Goal: Transaction & Acquisition: Purchase product/service

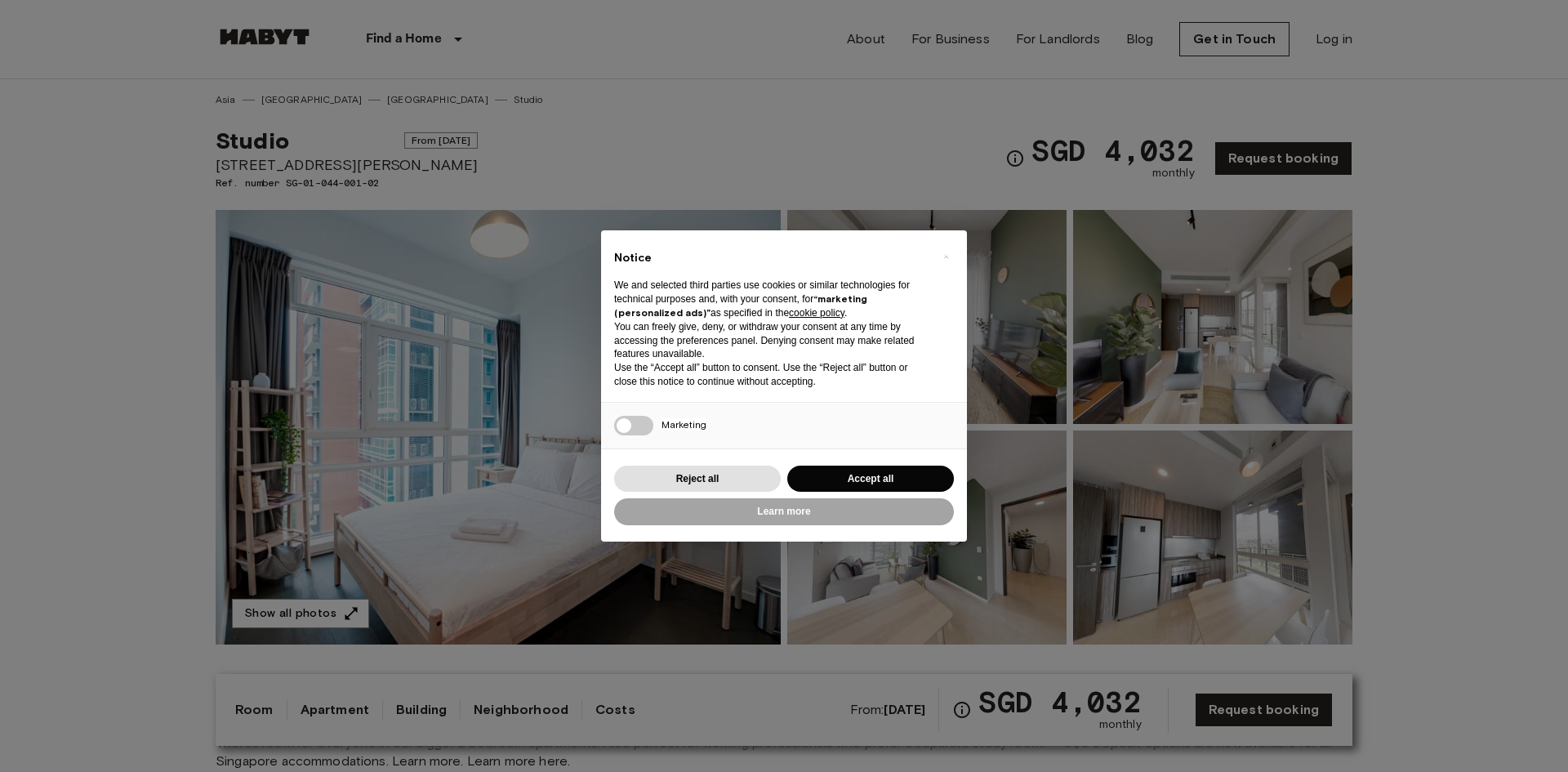
click at [771, 610] on div "× Notice We and selected third parties use cookies or similar technologies for …" at bounding box center [784, 386] width 1568 height 772
click at [723, 475] on button "Reject all" at bounding box center [697, 479] width 167 height 27
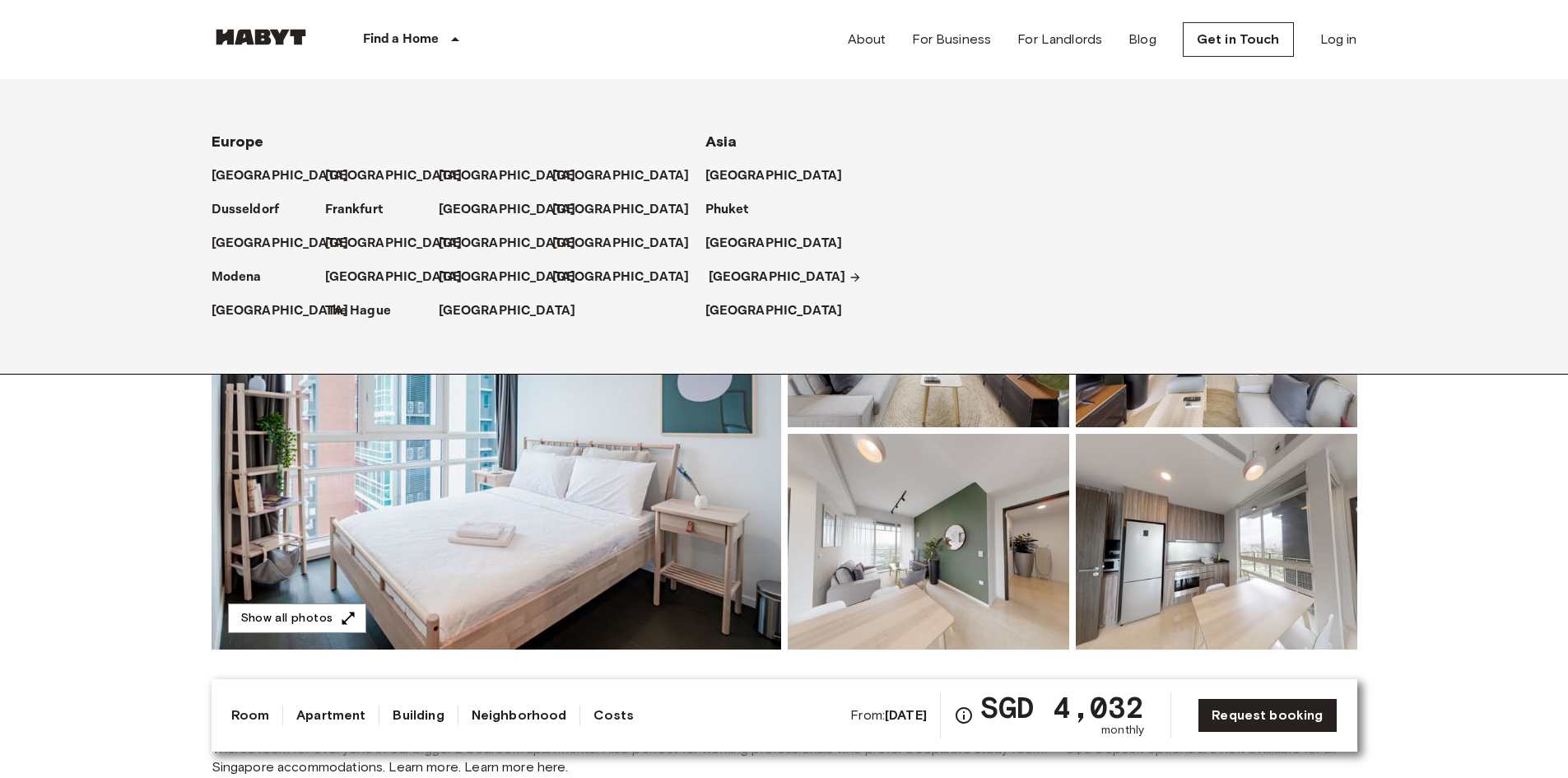
click at [738, 272] on p "[GEOGRAPHIC_DATA]" at bounding box center [777, 277] width 138 height 20
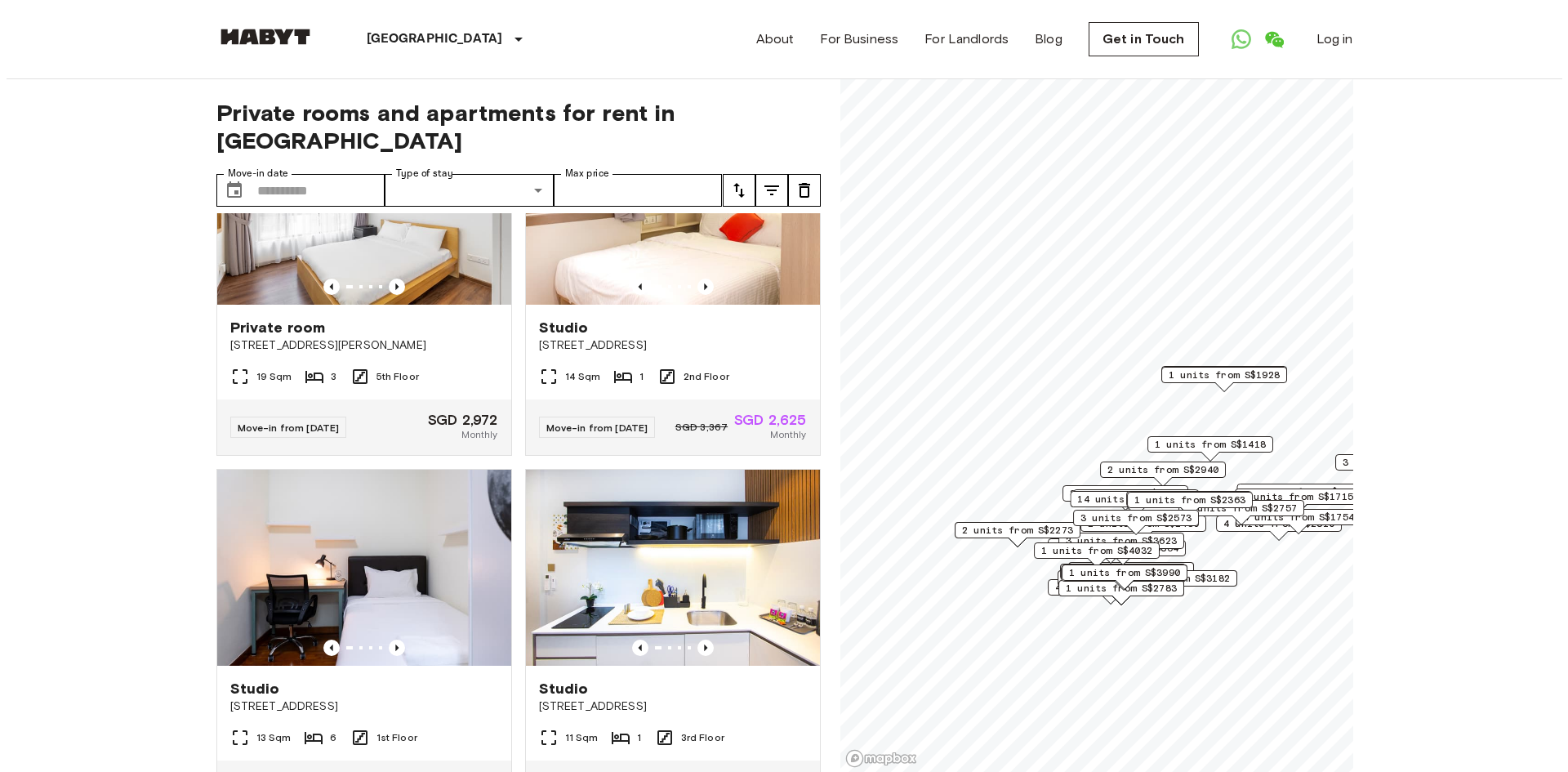
scroll to position [490, 0]
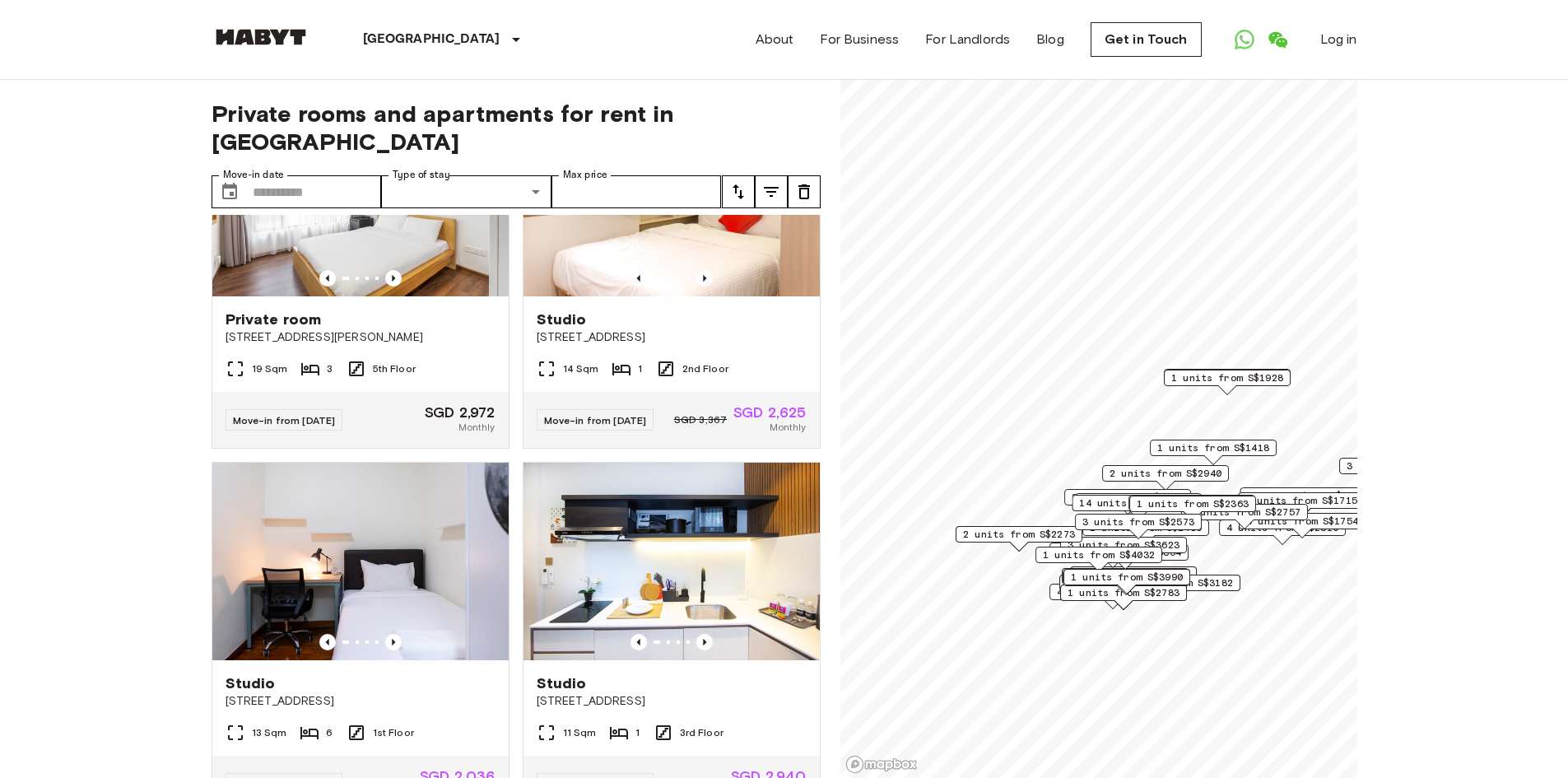
click at [1219, 377] on span "1 units from S$1928" at bounding box center [1227, 377] width 112 height 15
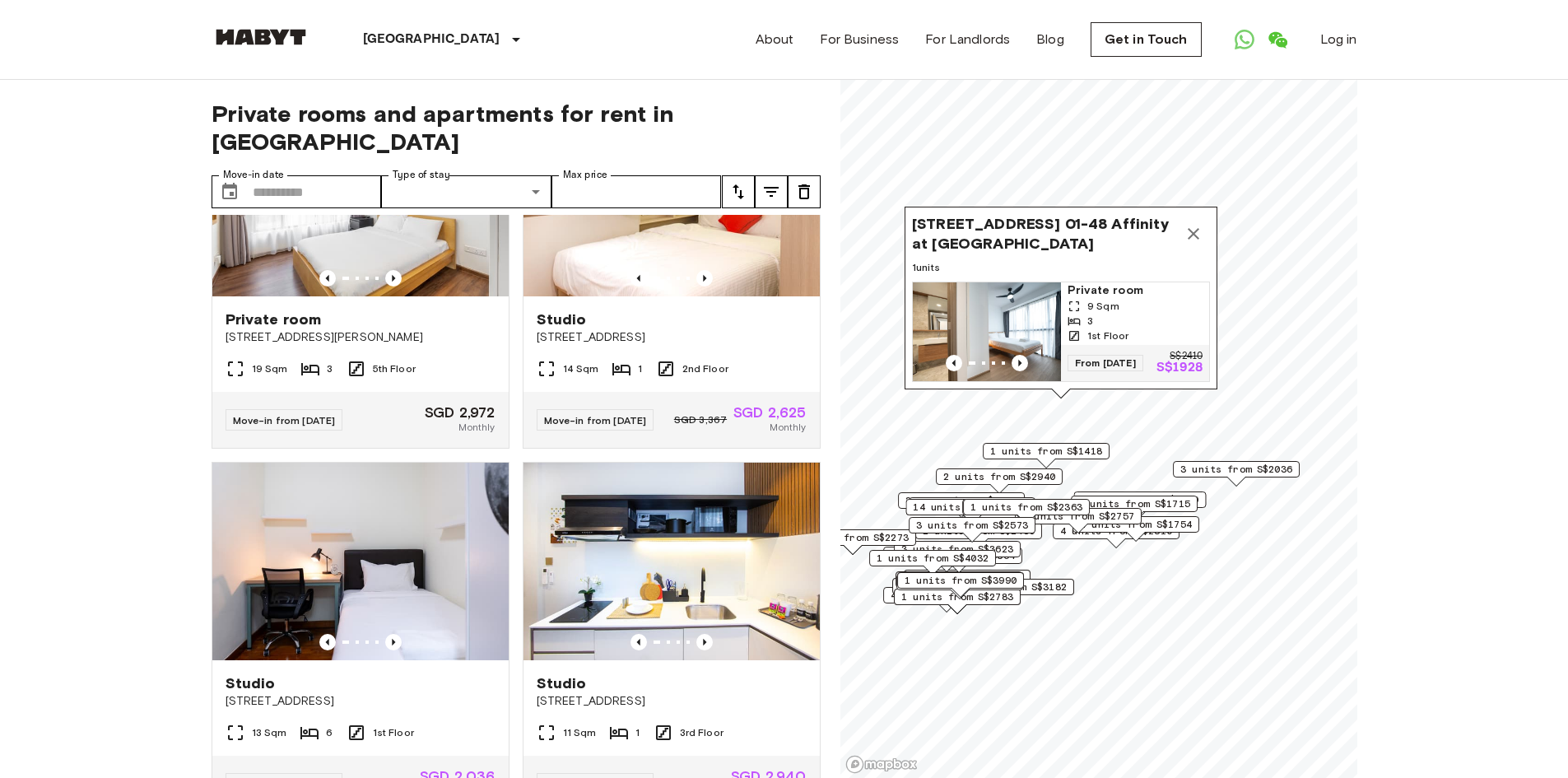
click at [1210, 475] on span "3 units from S$2036" at bounding box center [1236, 469] width 112 height 15
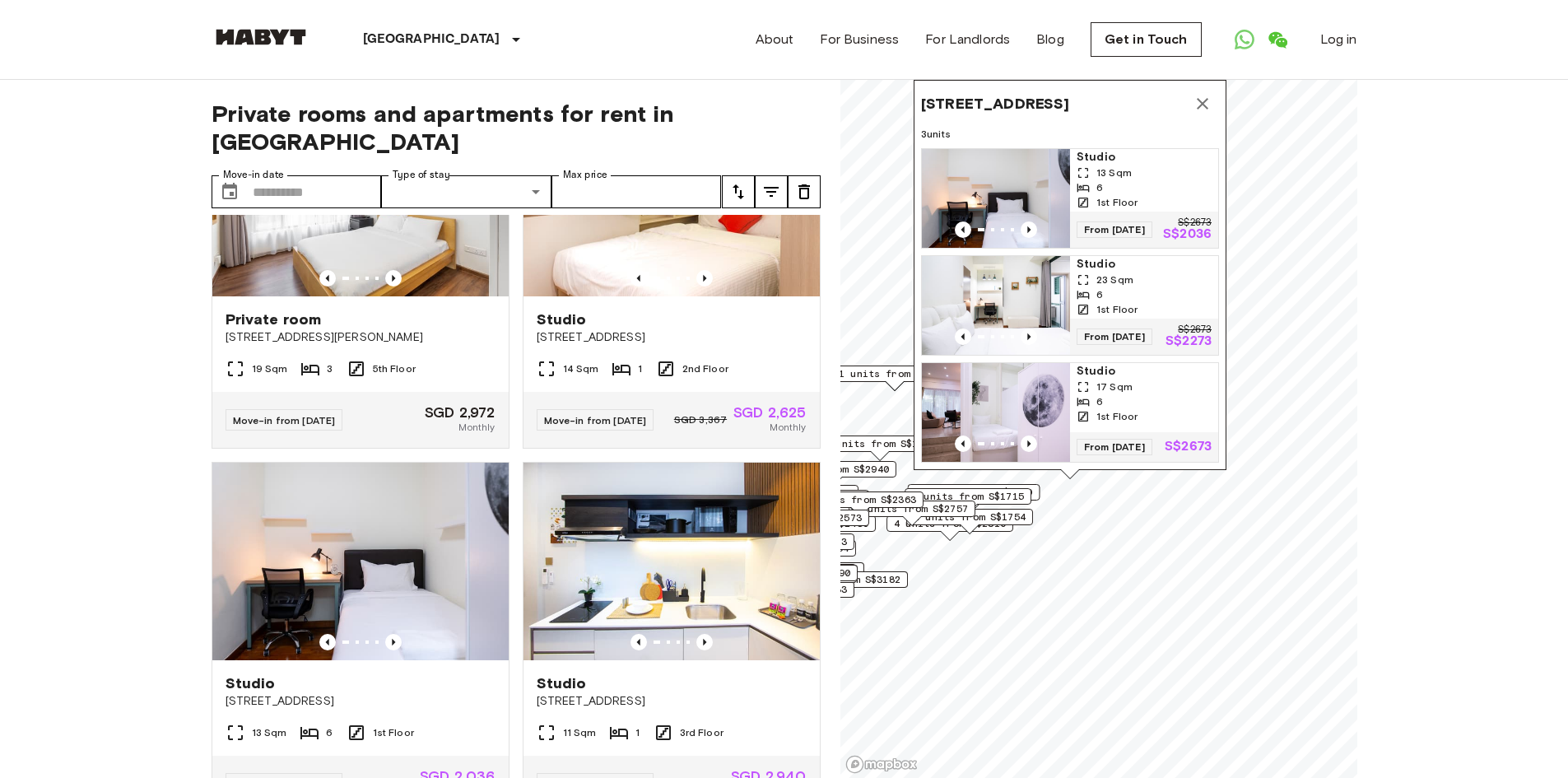
drag, startPoint x: 1306, startPoint y: 386, endPoint x: 1145, endPoint y: 376, distance: 161.3
click at [1143, 379] on div "17 Sqm" at bounding box center [1143, 387] width 135 height 15
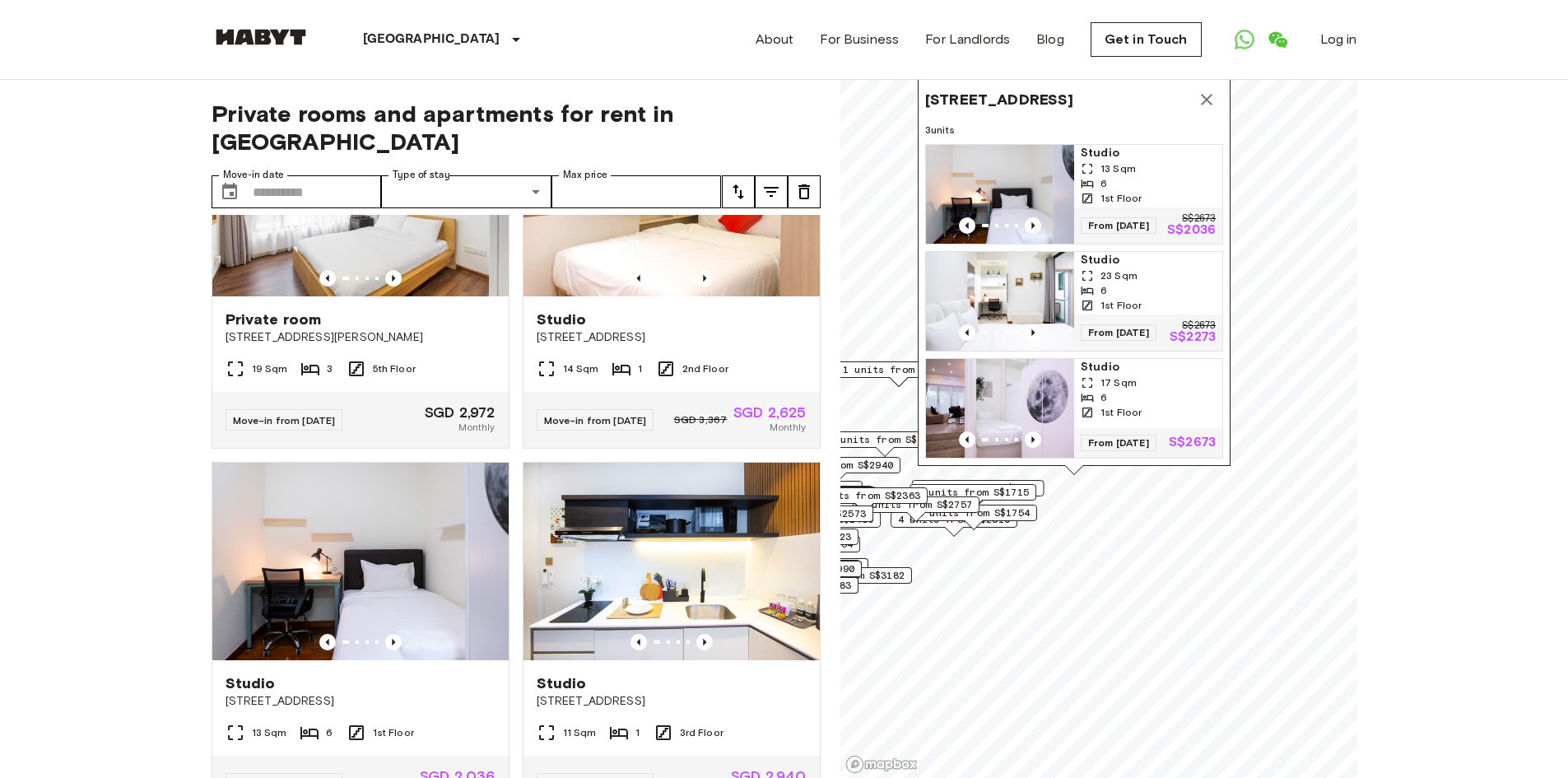
click at [1153, 162] on div "13 Sqm" at bounding box center [1148, 169] width 135 height 15
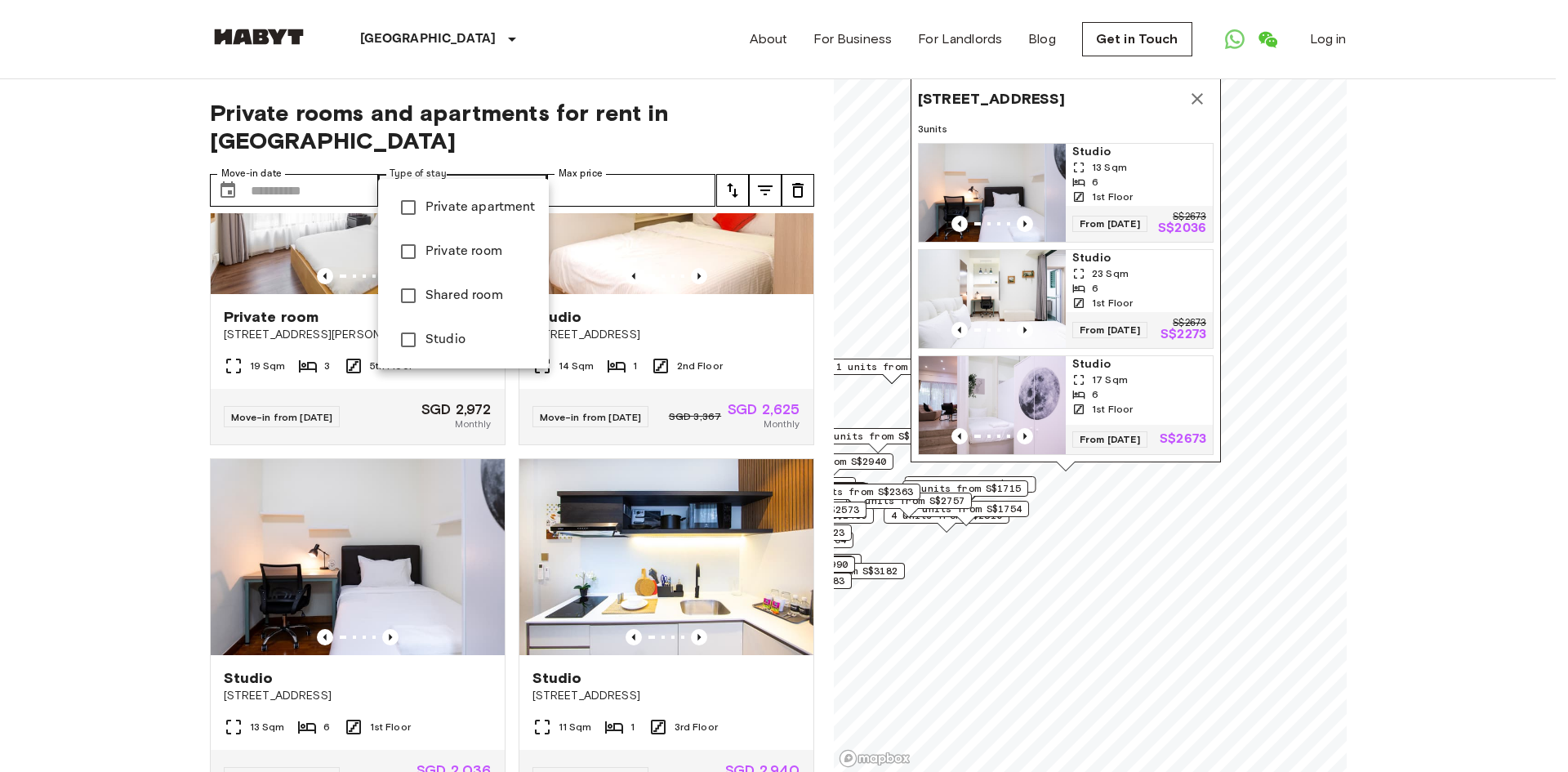
click at [468, 336] on span "Studio" at bounding box center [481, 339] width 111 height 19
type input "******"
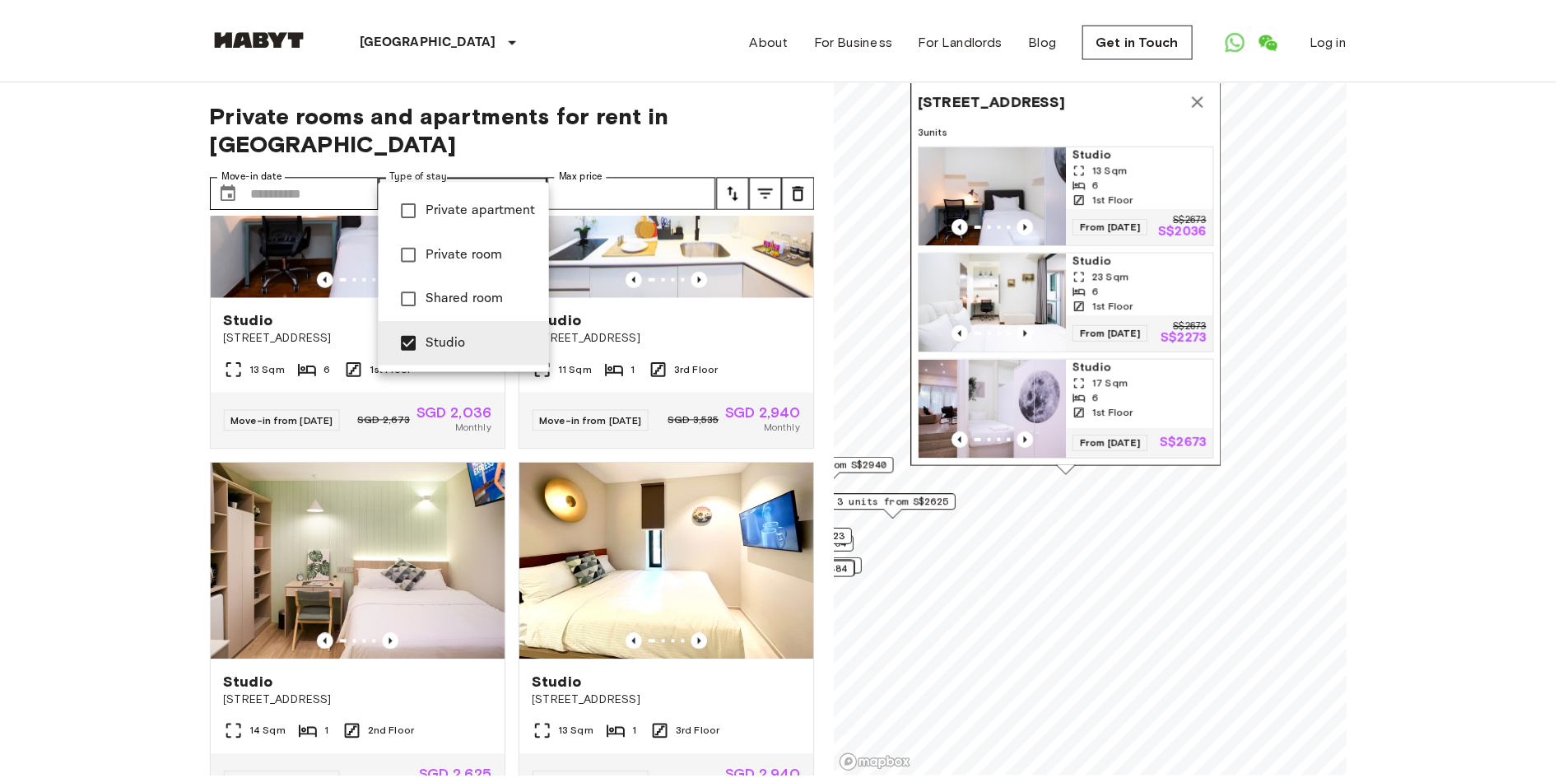
scroll to position [111, 0]
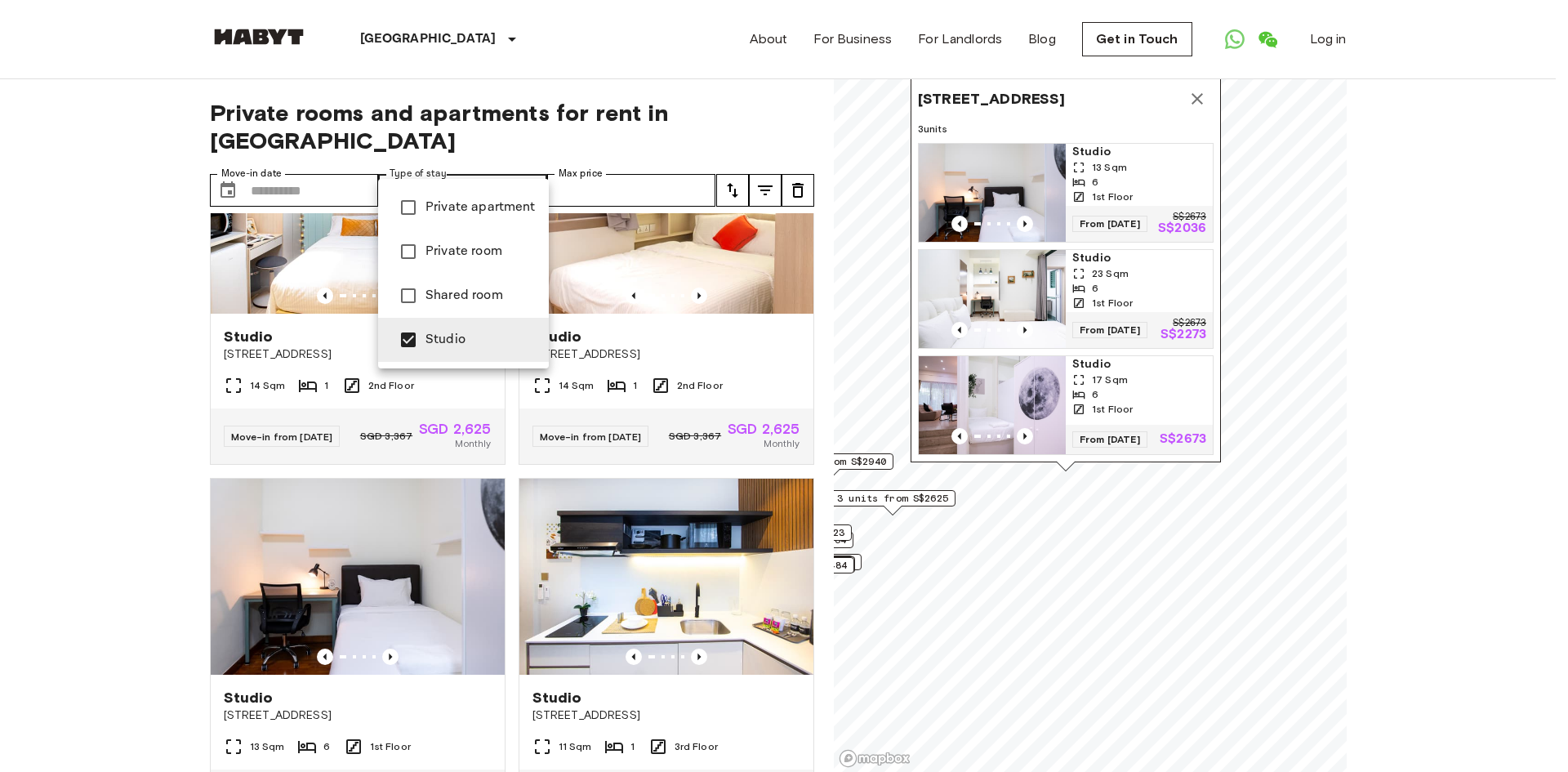
click at [127, 172] on div at bounding box center [784, 386] width 1568 height 772
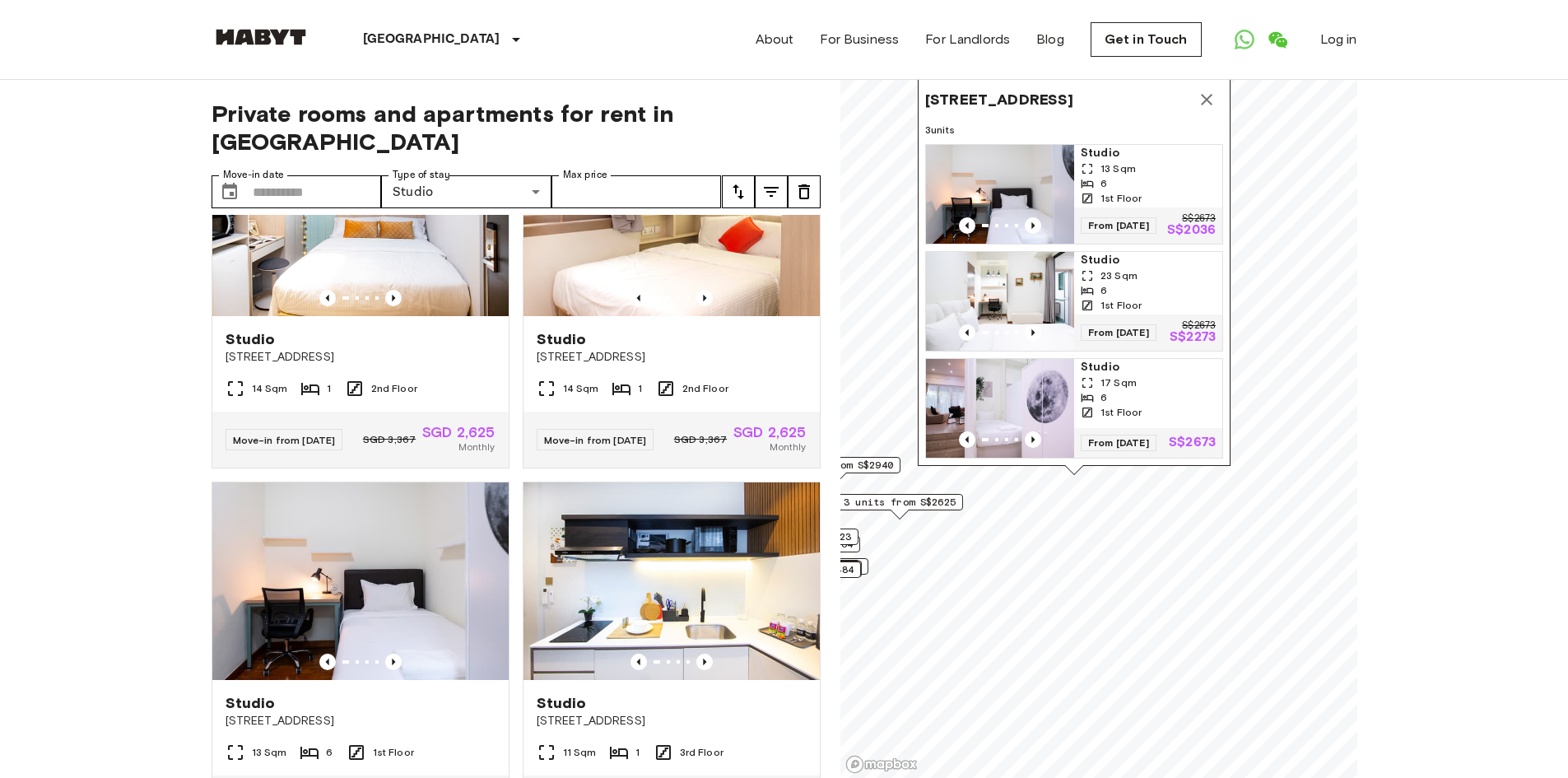
click at [1211, 90] on icon "Map marker" at bounding box center [1206, 99] width 20 height 20
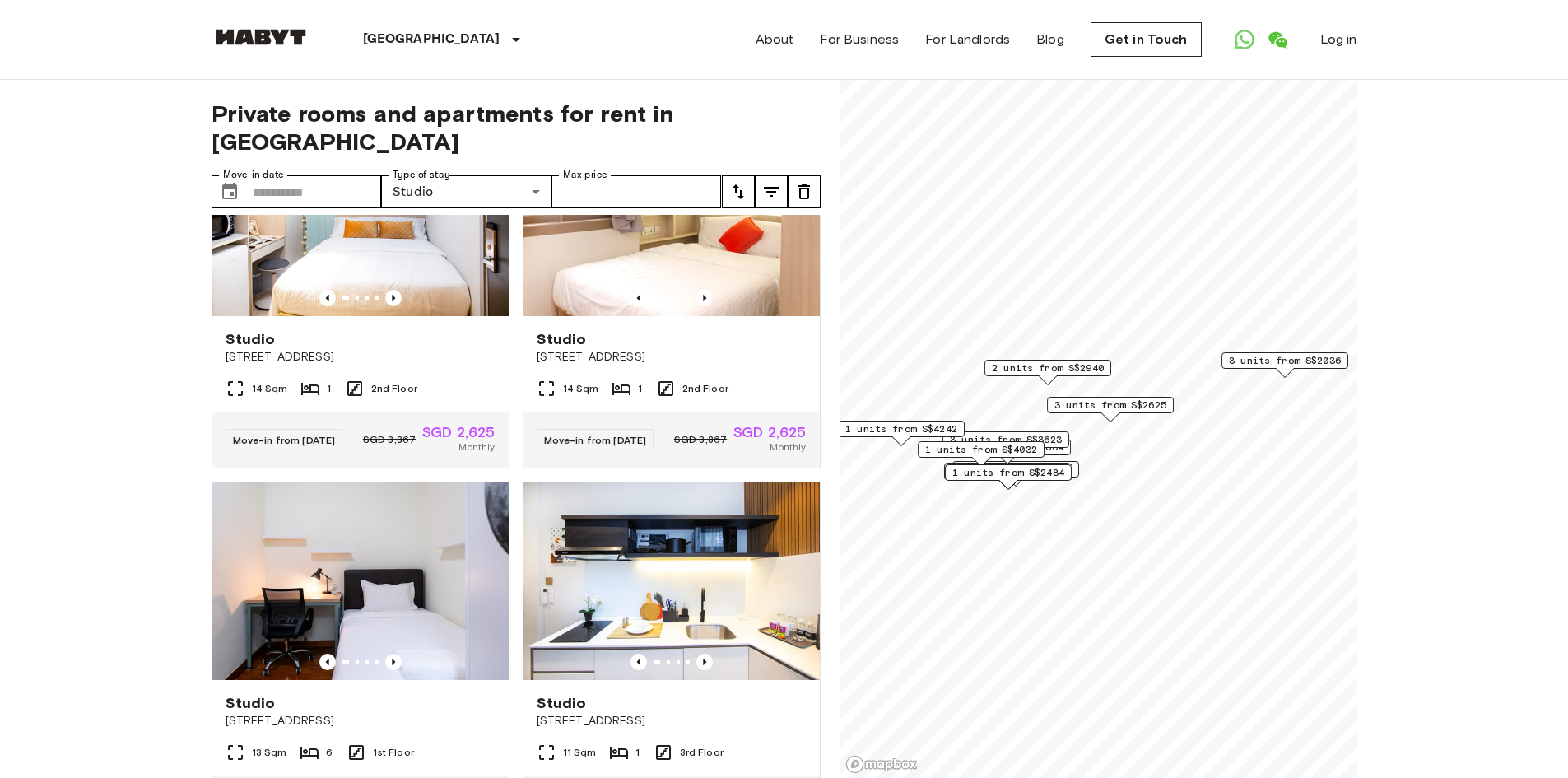
click at [1153, 401] on span "3 units from S$2625" at bounding box center [1110, 405] width 112 height 15
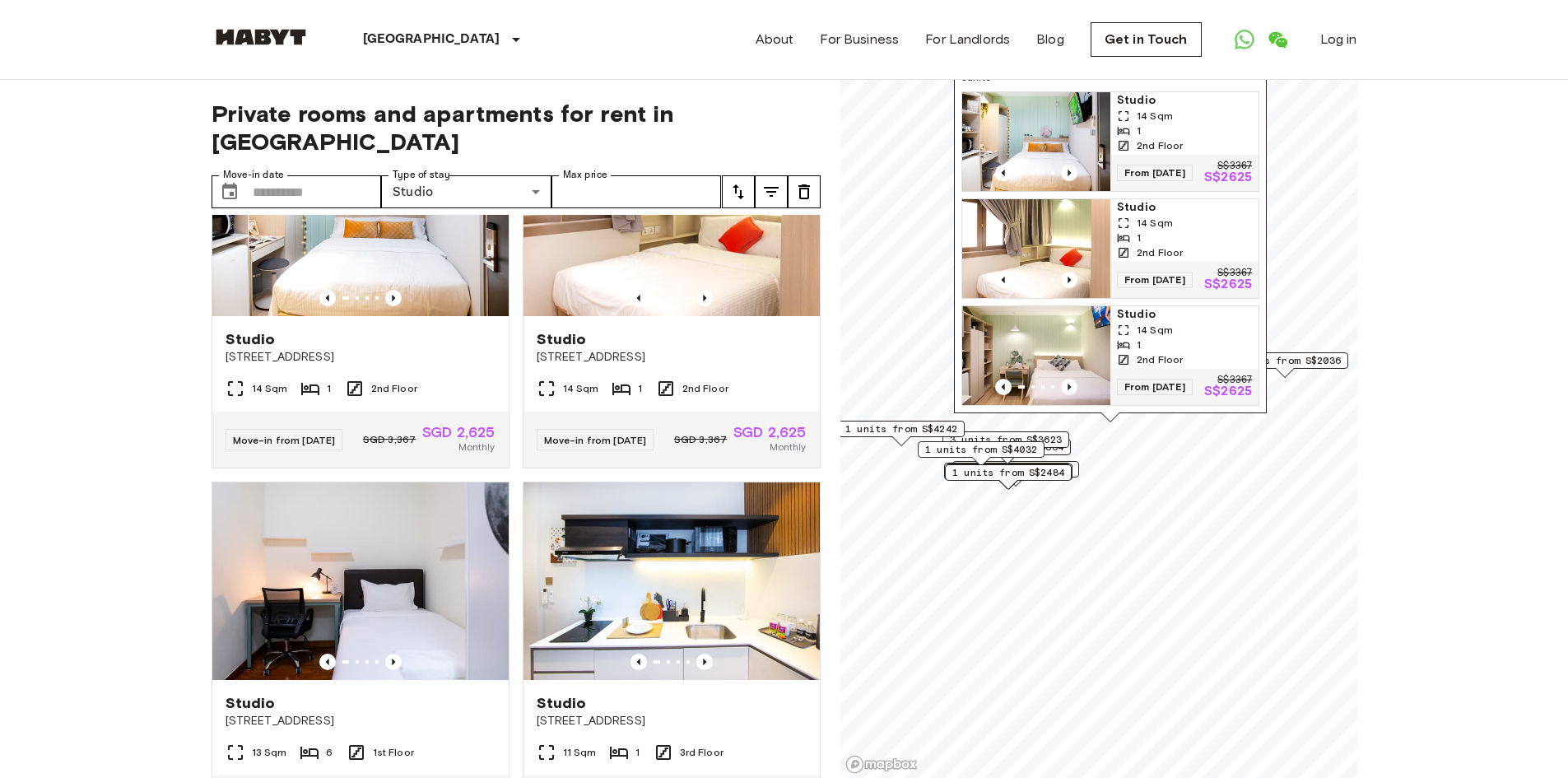
click at [868, 429] on span "1 units from S$4242" at bounding box center [901, 429] width 112 height 15
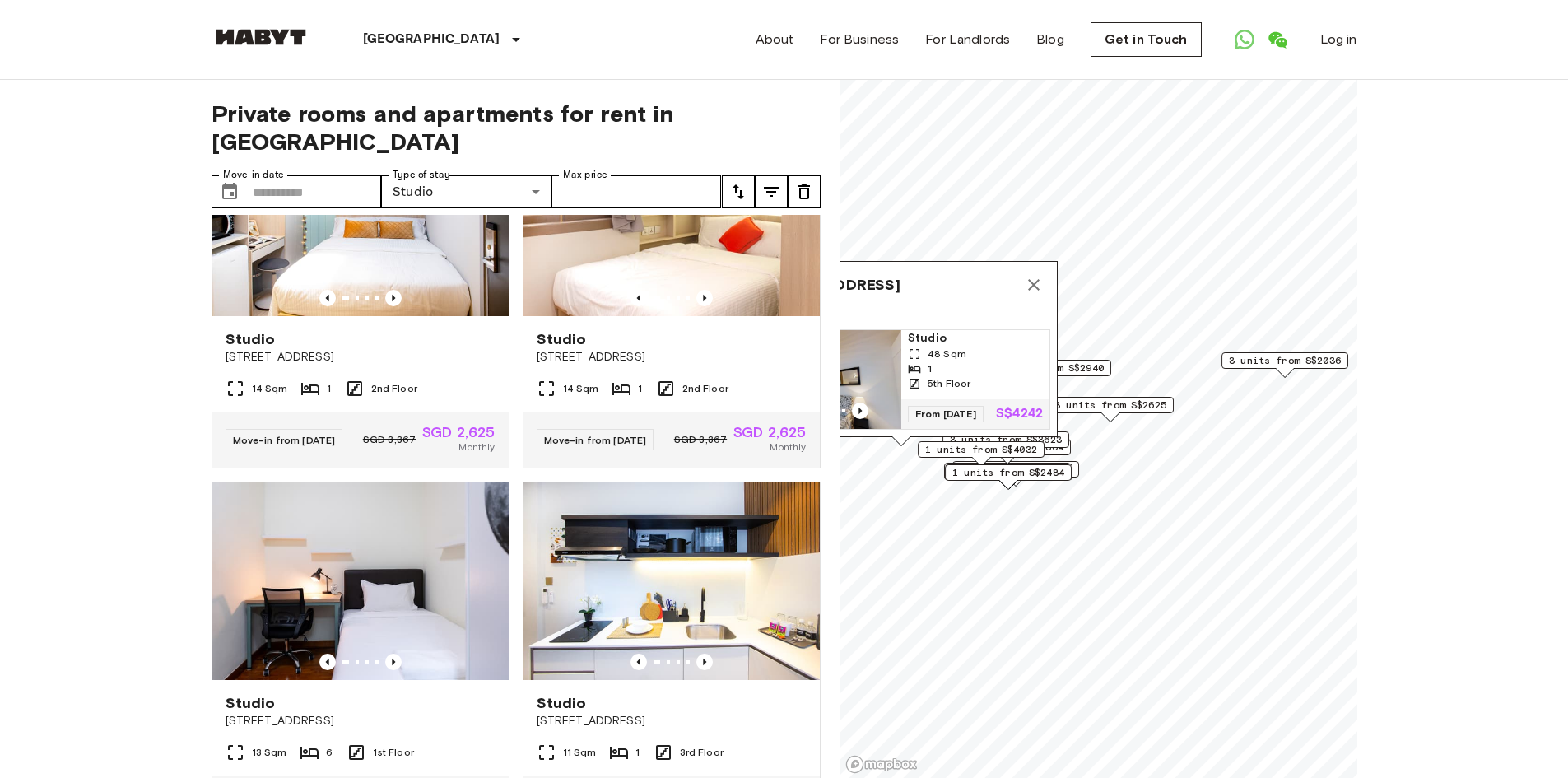
click at [981, 362] on div "1" at bounding box center [975, 369] width 135 height 15
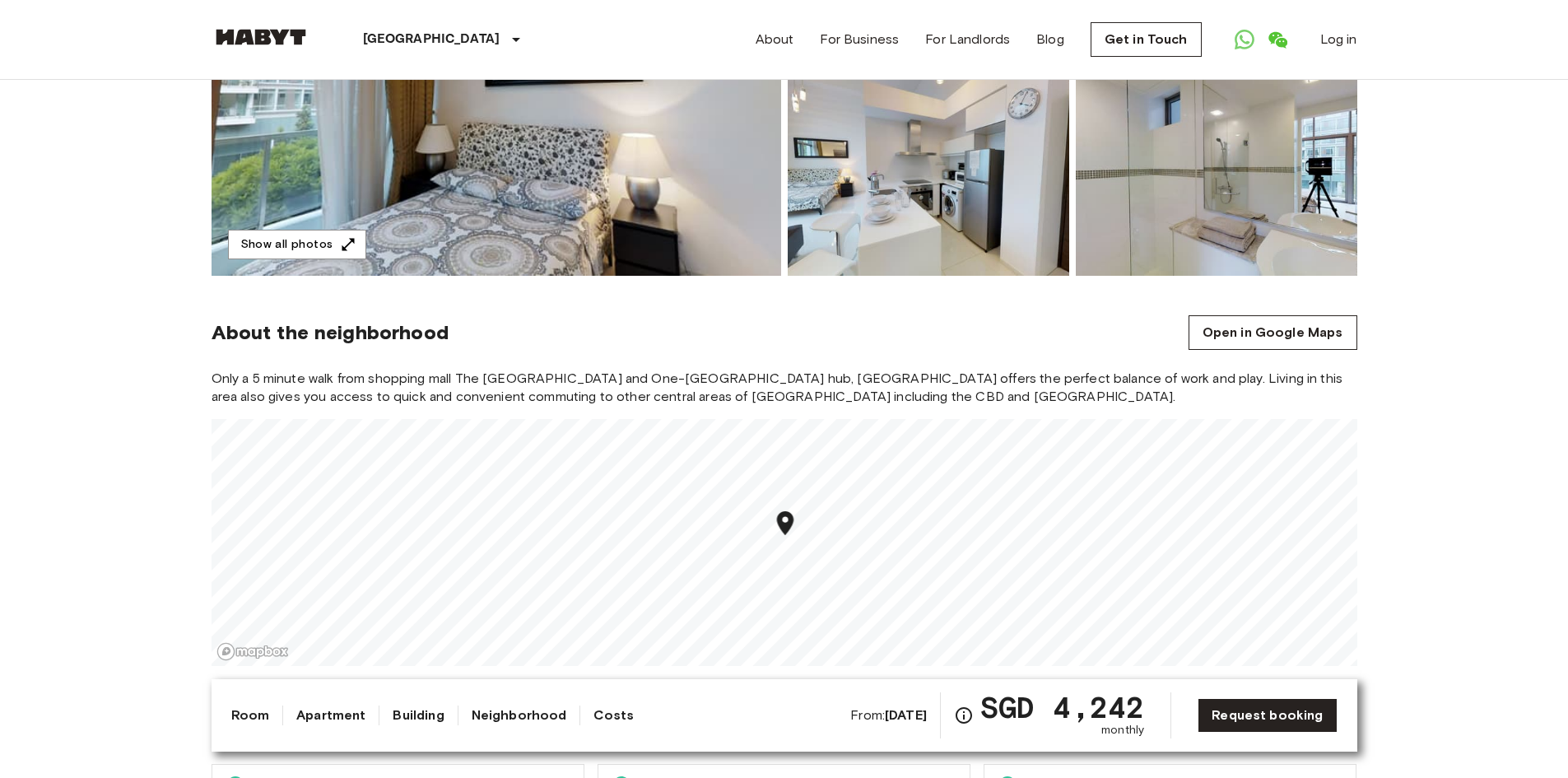
scroll to position [412, 0]
